Goal: Task Accomplishment & Management: Manage account settings

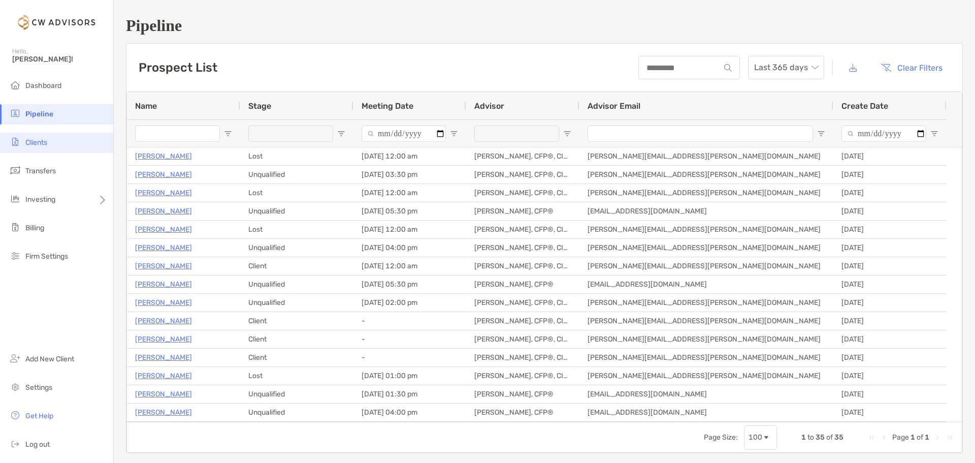
click at [41, 145] on span "Clients" at bounding box center [36, 142] width 22 height 9
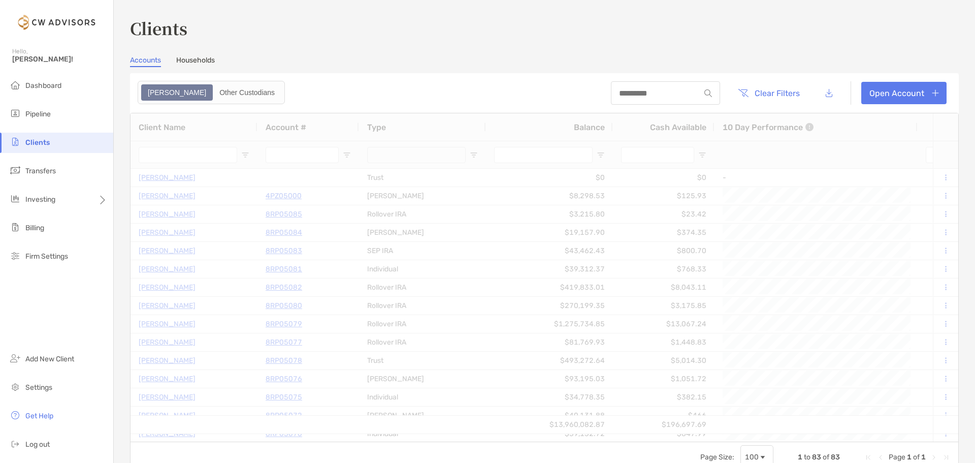
type input "*****"
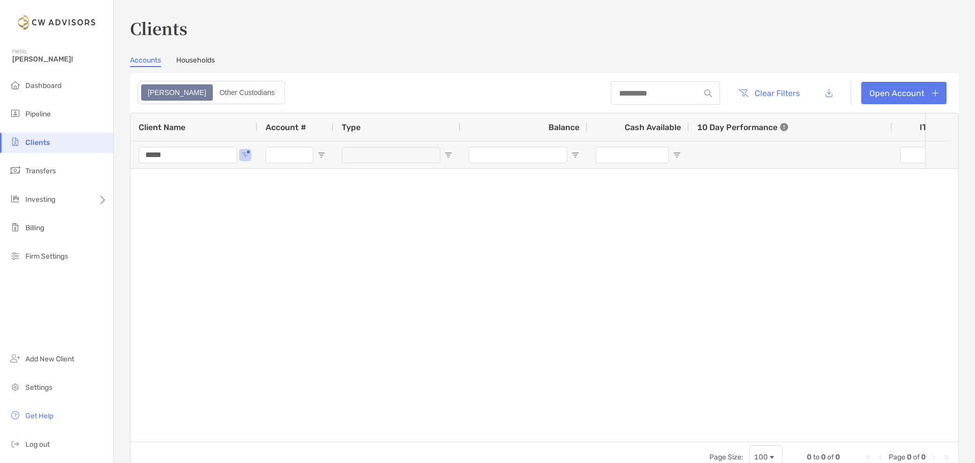
type input "***"
drag, startPoint x: 119, startPoint y: 151, endPoint x: 88, endPoint y: 146, distance: 31.8
click at [88, 146] on div "Clients Hello, [PERSON_NAME]! Dashboard Pipeline Clients Transfers Investing Bi…" at bounding box center [487, 231] width 975 height 463
type input "**********"
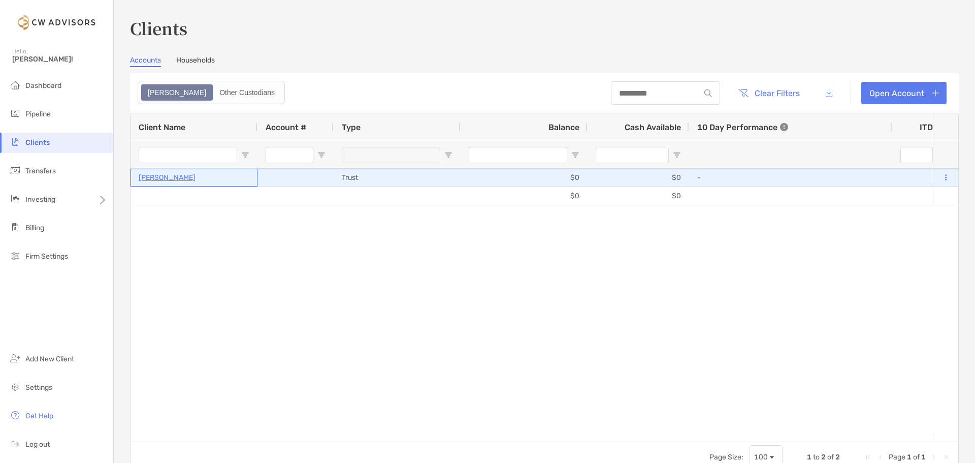
click at [182, 181] on p "[PERSON_NAME]" at bounding box center [167, 177] width 57 height 13
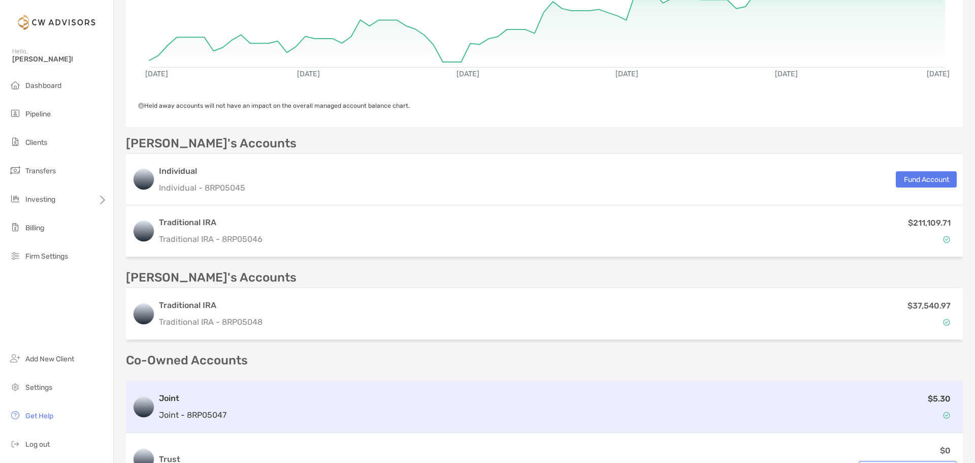
scroll to position [305, 0]
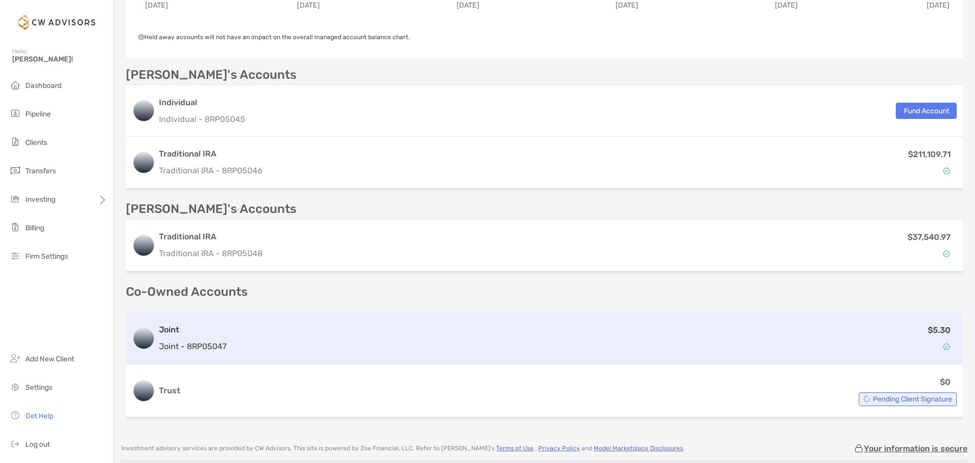
click at [181, 337] on div "Joint Joint - 8RP05047" at bounding box center [193, 338] width 68 height 29
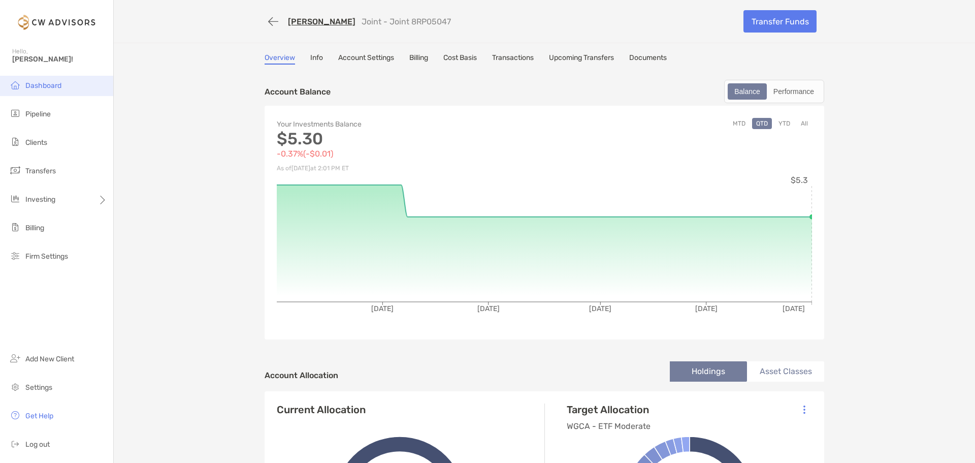
click at [42, 90] on li "Dashboard" at bounding box center [56, 86] width 113 height 20
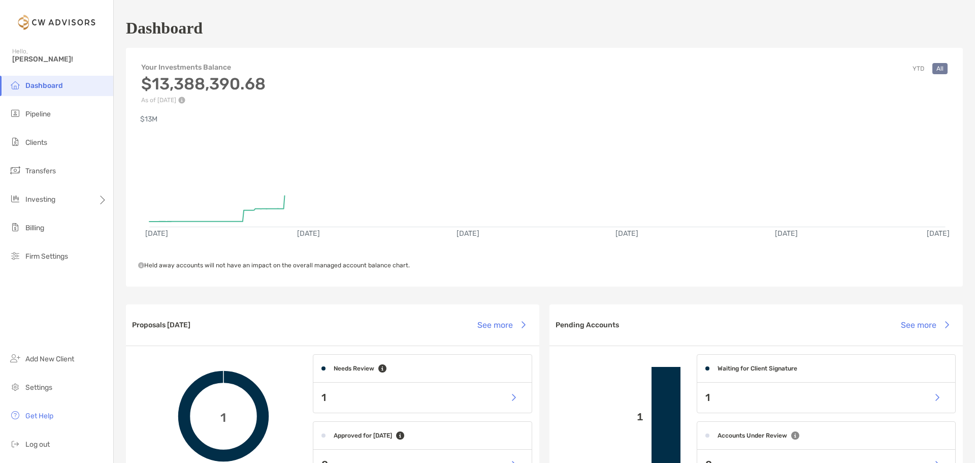
scroll to position [102, 0]
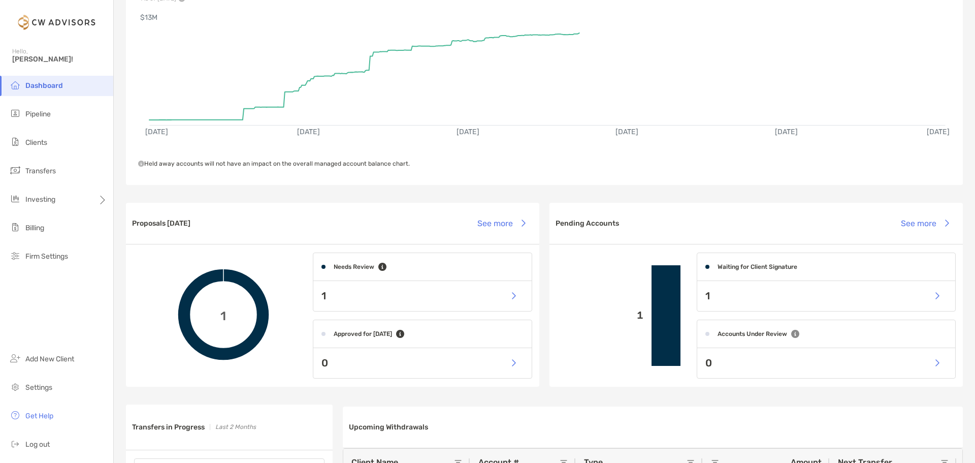
click at [326, 294] on div "1" at bounding box center [422, 296] width 218 height 30
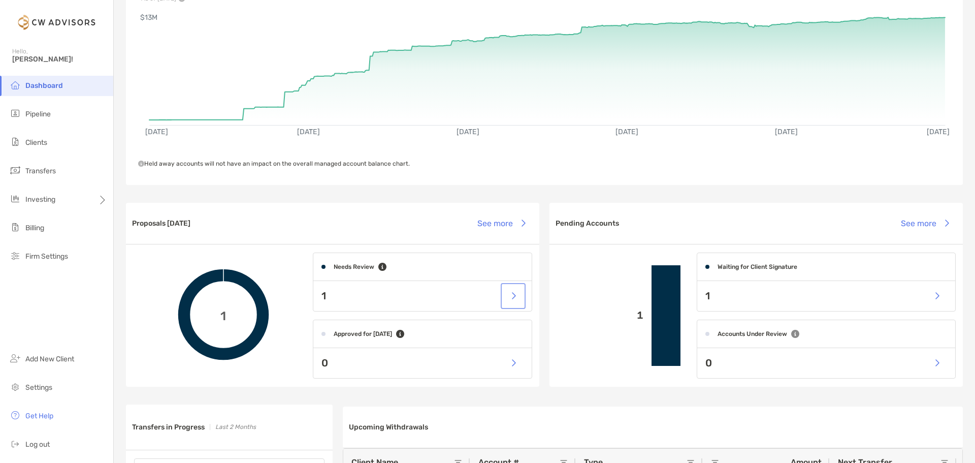
click at [508, 295] on button "button" at bounding box center [513, 296] width 21 height 22
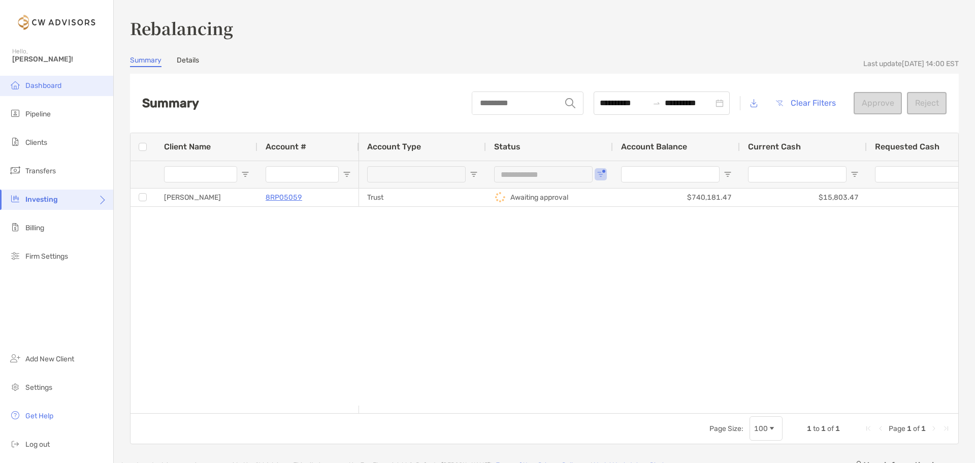
drag, startPoint x: 37, startPoint y: 71, endPoint x: 37, endPoint y: 83, distance: 12.7
click at [37, 73] on div "Hello, [PERSON_NAME]!" at bounding box center [56, 61] width 113 height 29
click at [37, 83] on span "Dashboard" at bounding box center [43, 85] width 36 height 9
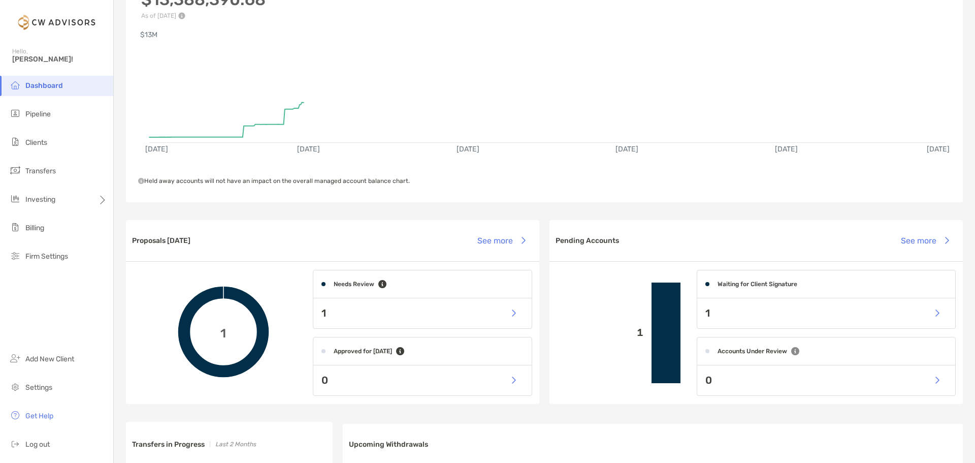
scroll to position [152, 0]
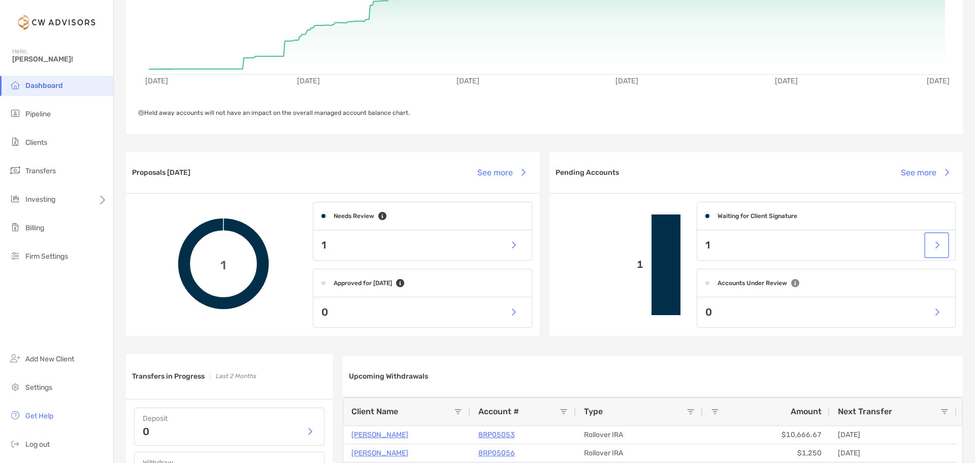
click at [926, 250] on button "button" at bounding box center [936, 245] width 21 height 22
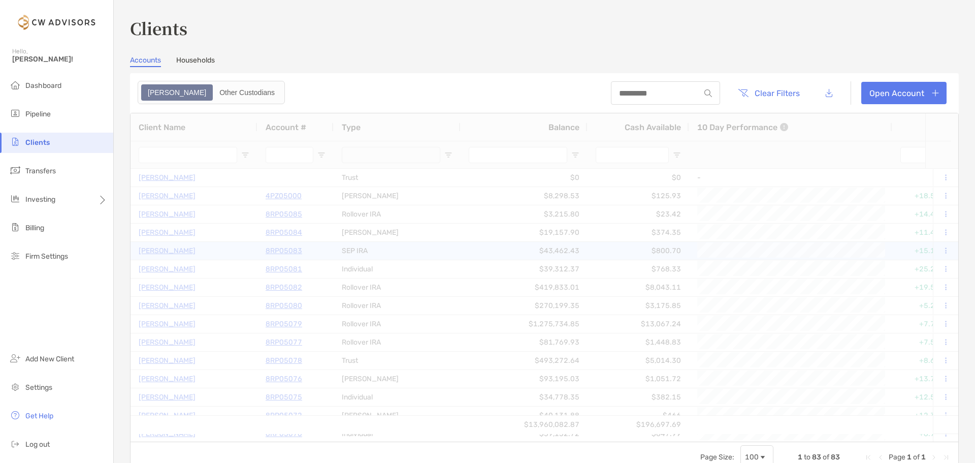
type input "**********"
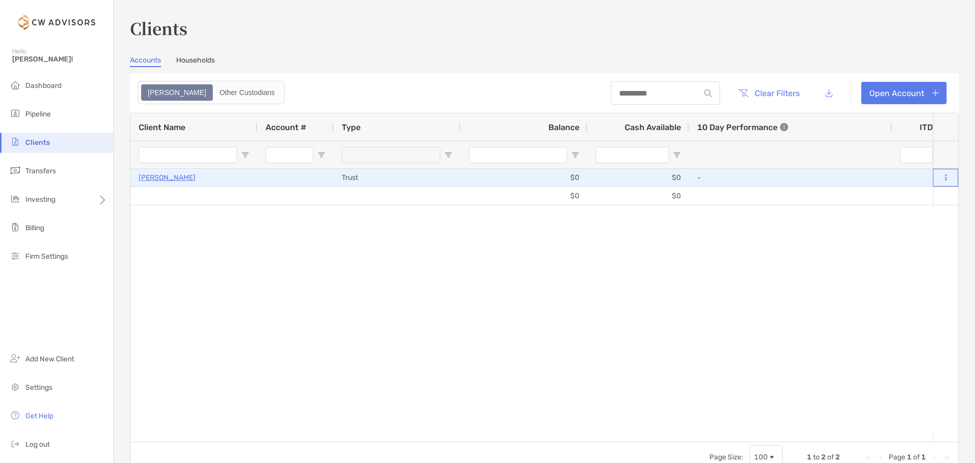
click at [945, 177] on icon at bounding box center [946, 177] width 2 height 7
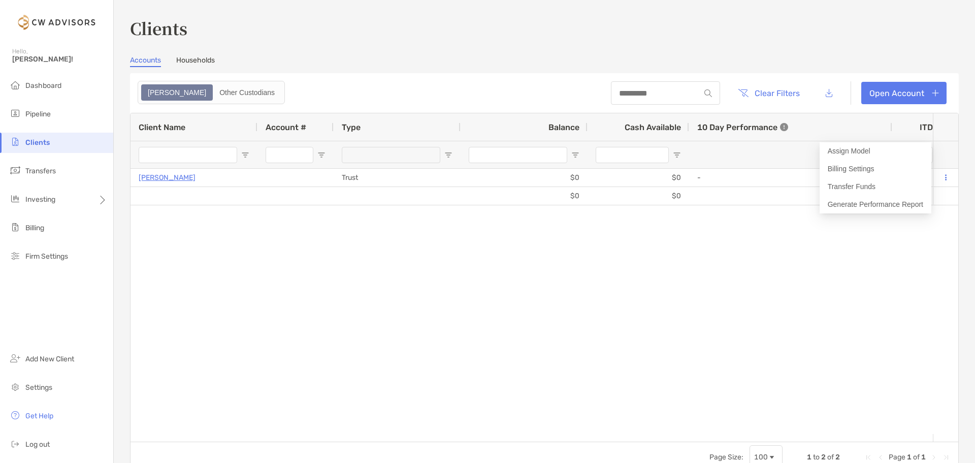
click at [488, 239] on div "[PERSON_NAME] Trust $0 $0 - 0% 0% Waiting for Signatures Disabled [PERSON_NAME]…" at bounding box center [532, 301] width 803 height 265
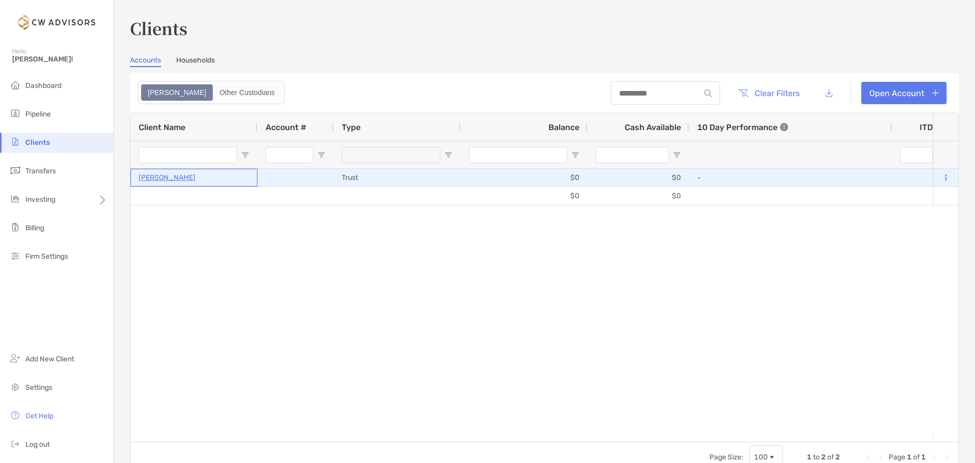
click at [174, 175] on p "[PERSON_NAME]" at bounding box center [167, 177] width 57 height 13
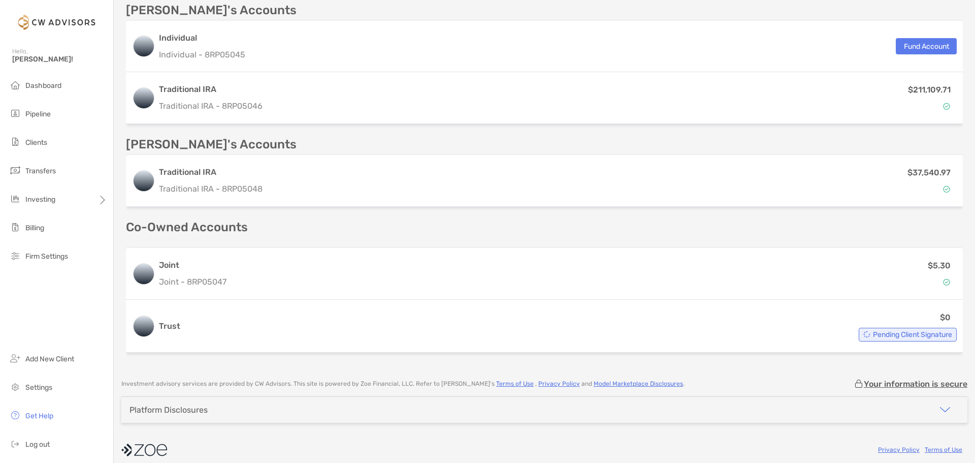
scroll to position [377, 0]
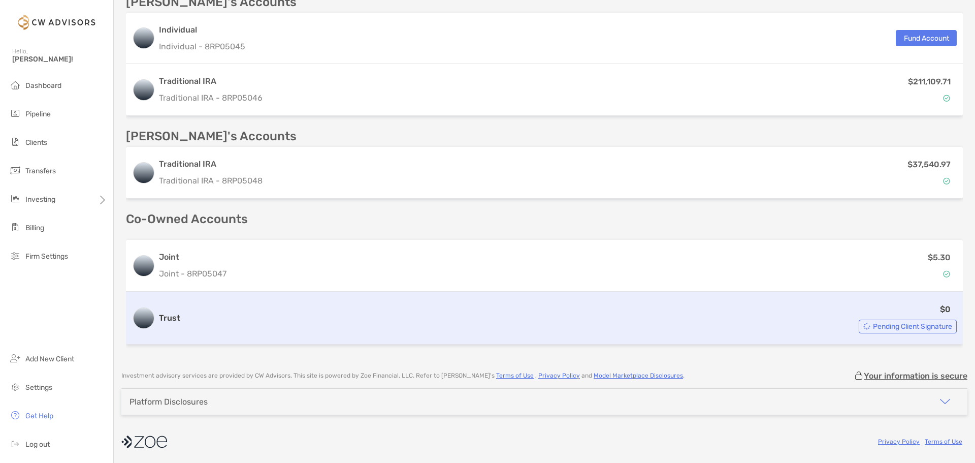
click at [873, 326] on span "Pending Client Signature" at bounding box center [912, 327] width 79 height 6
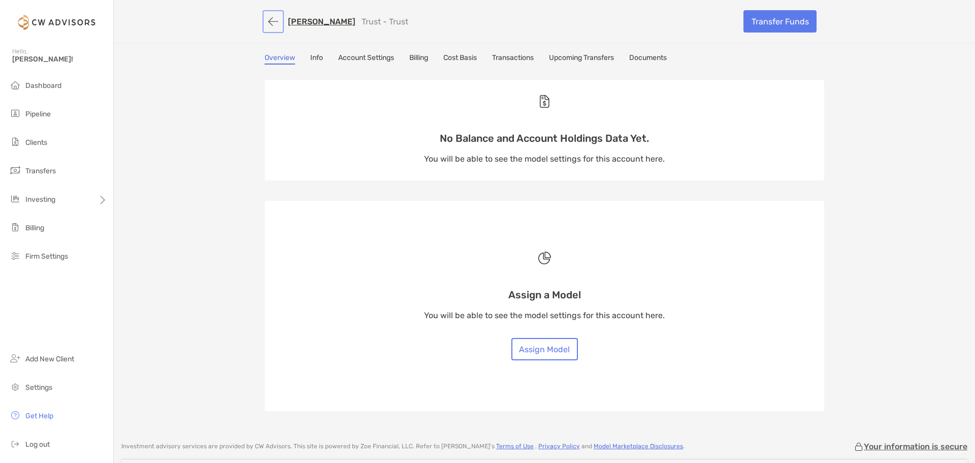
click at [269, 22] on button "button" at bounding box center [273, 21] width 17 height 19
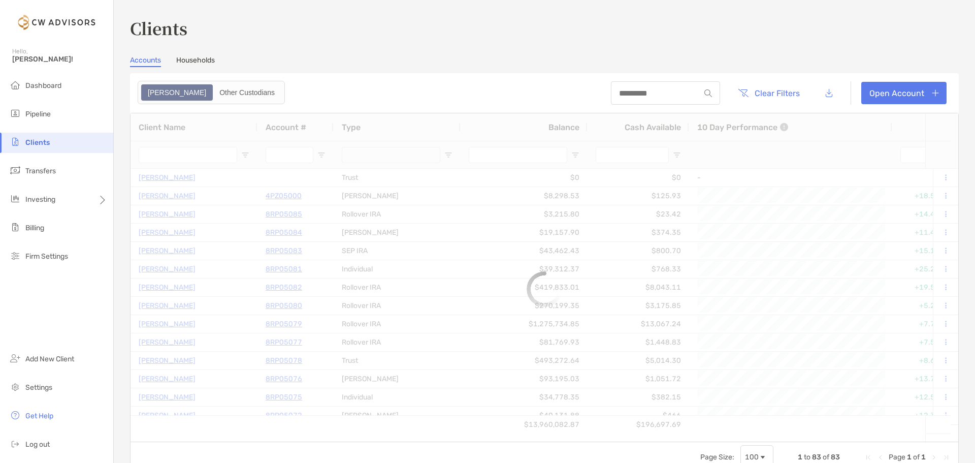
type input "**********"
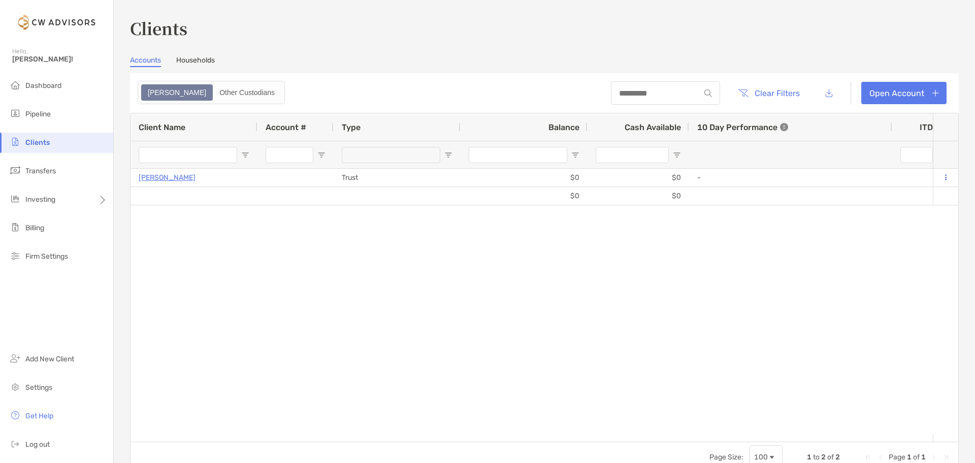
click at [38, 142] on span "Clients" at bounding box center [37, 142] width 24 height 9
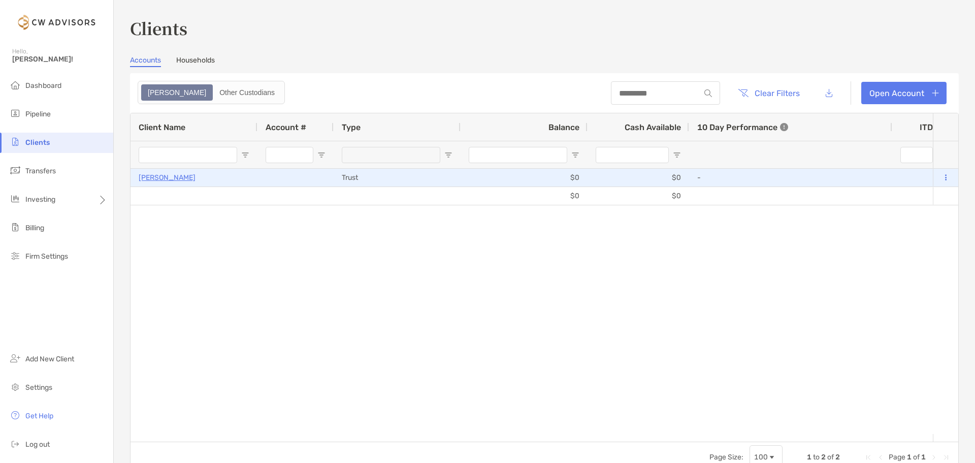
click at [176, 174] on p "[PERSON_NAME]" at bounding box center [167, 177] width 57 height 13
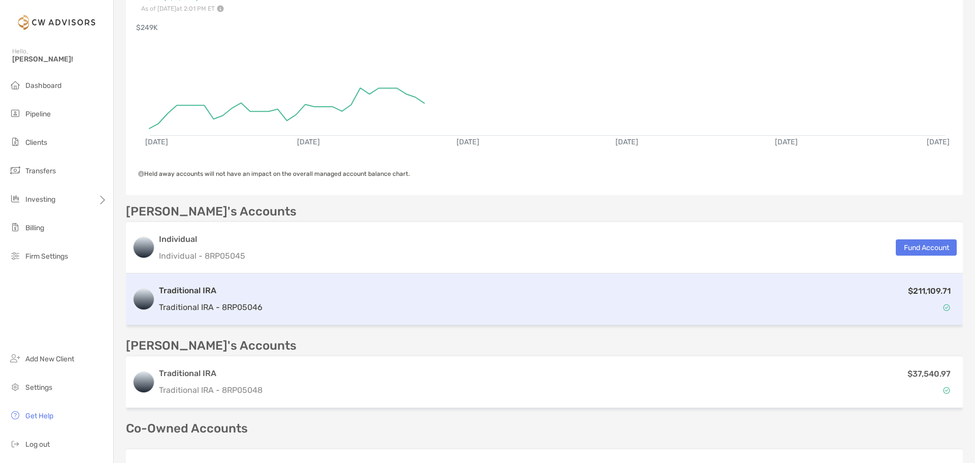
scroll to position [254, 0]
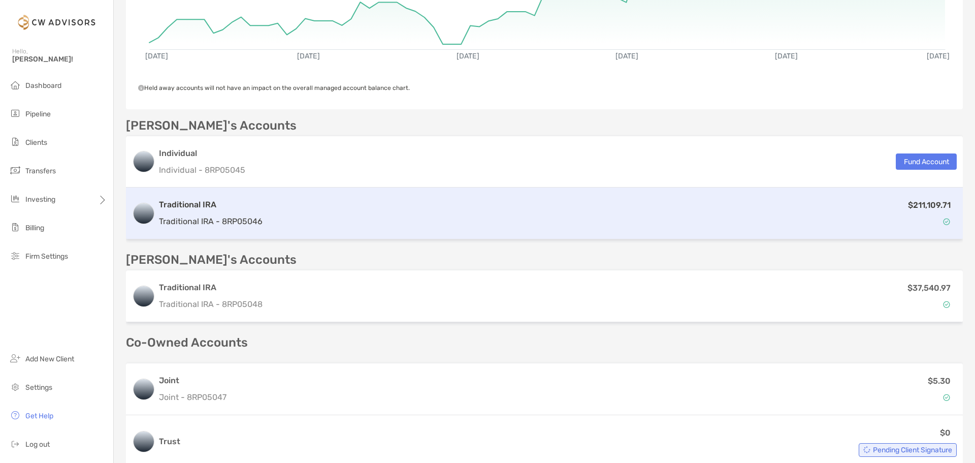
click at [223, 215] on p "Traditional IRA - 8RP05046" at bounding box center [211, 221] width 104 height 13
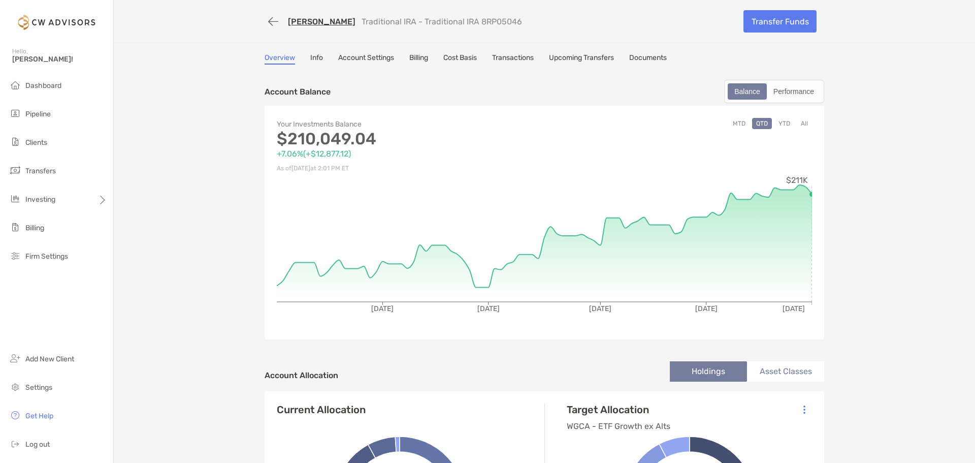
click at [311, 59] on link "Info" at bounding box center [316, 58] width 13 height 11
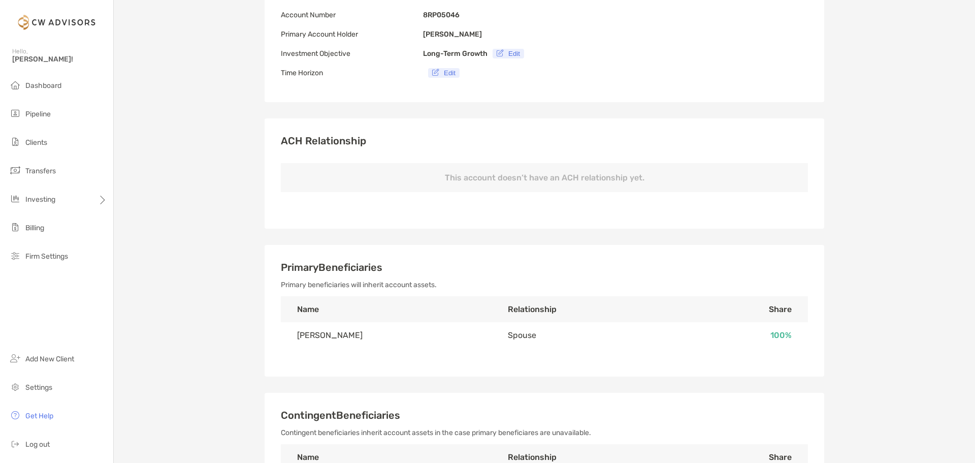
scroll to position [152, 0]
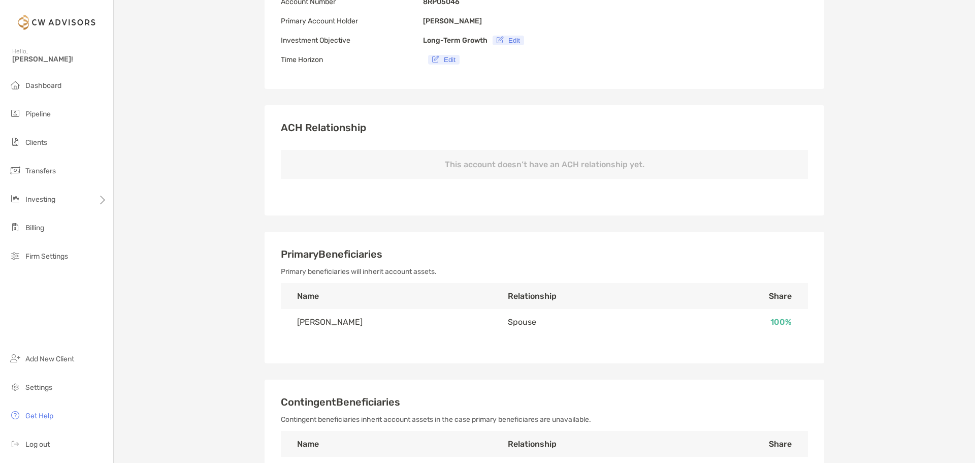
type input "**********"
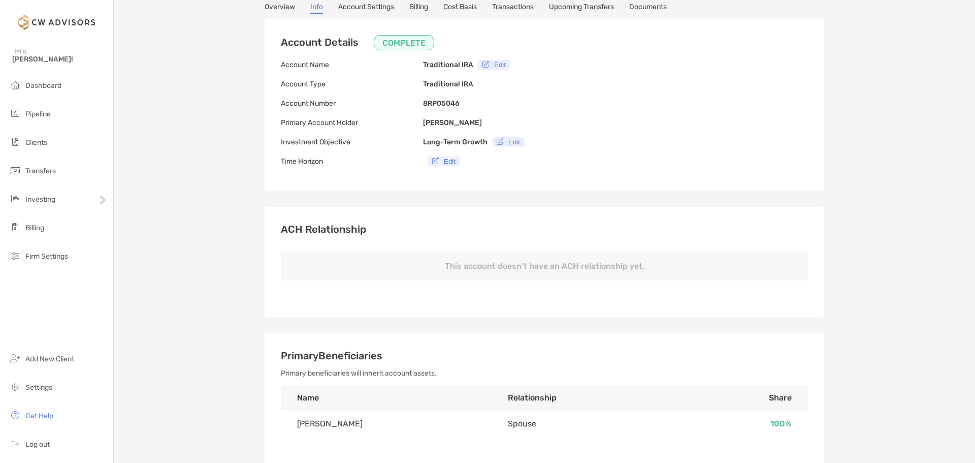
scroll to position [0, 0]
